Goal: Information Seeking & Learning: Learn about a topic

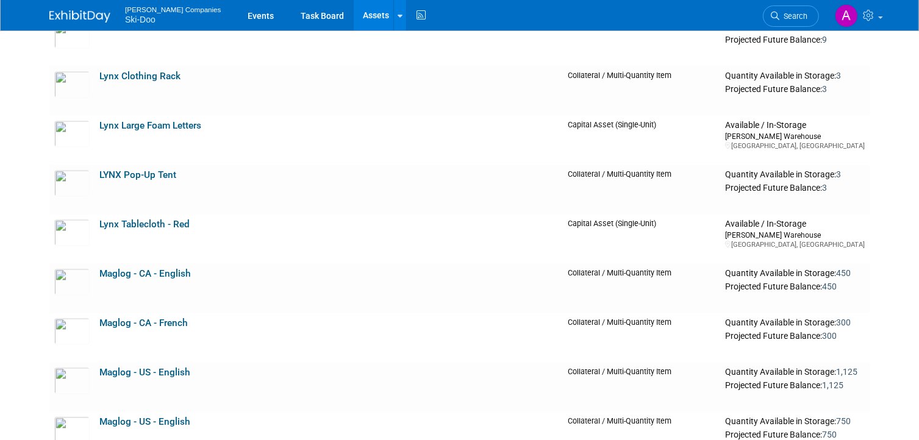
scroll to position [2441, 0]
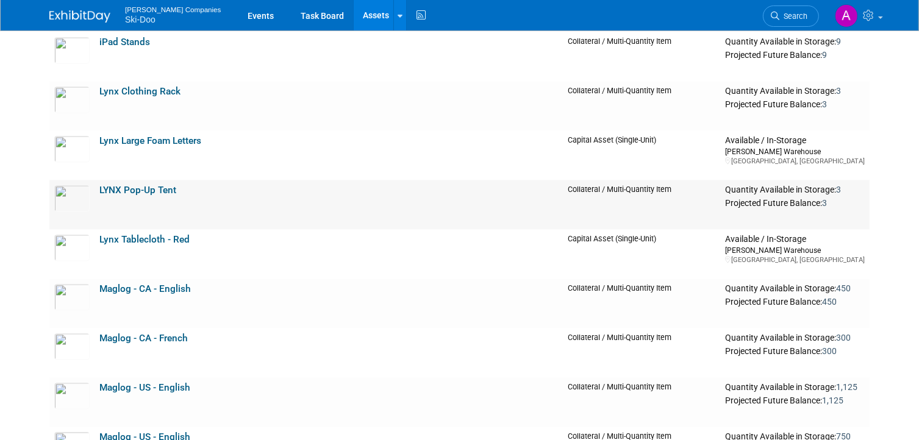
click at [107, 190] on link "LYNX Pop-Up Tent" at bounding box center [137, 190] width 77 height 11
click at [137, 87] on link "Lynx Clothing Rack" at bounding box center [139, 91] width 81 height 11
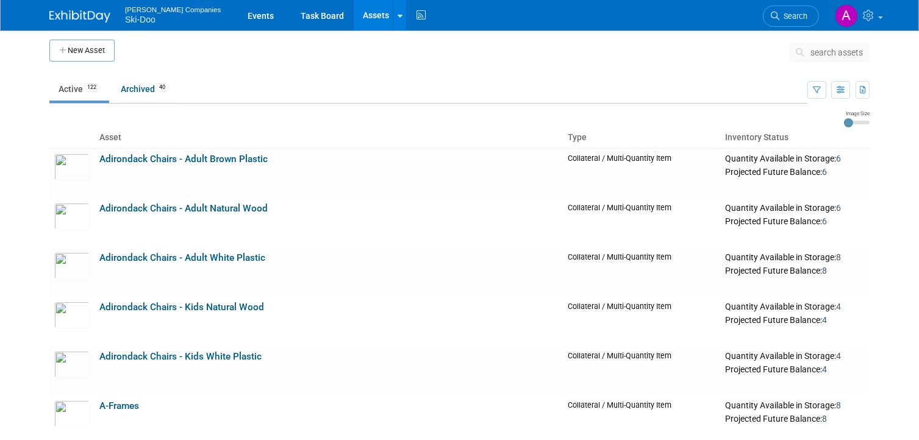
scroll to position [0, 0]
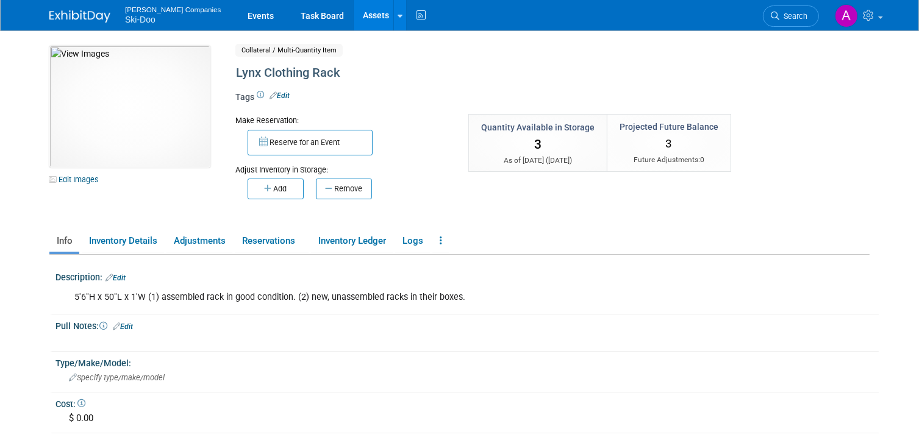
click at [137, 87] on img at bounding box center [129, 107] width 161 height 122
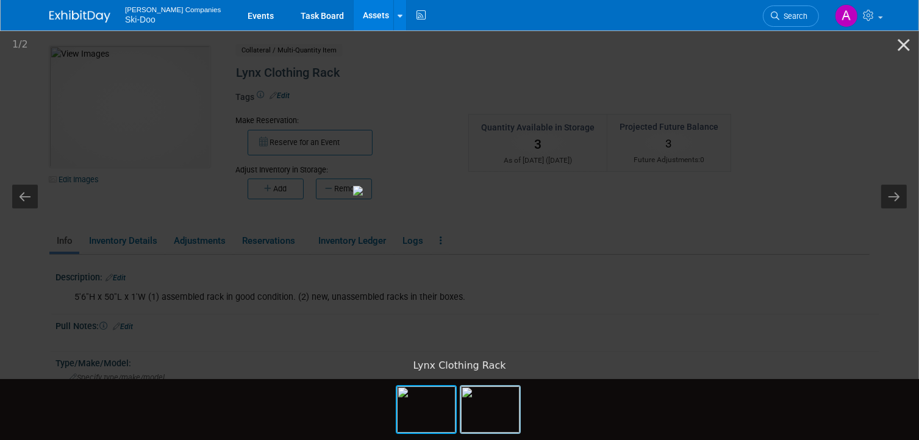
click at [495, 409] on img at bounding box center [490, 409] width 59 height 46
click at [906, 43] on button "Close gallery" at bounding box center [903, 44] width 30 height 29
